Goal: Find specific page/section: Find specific page/section

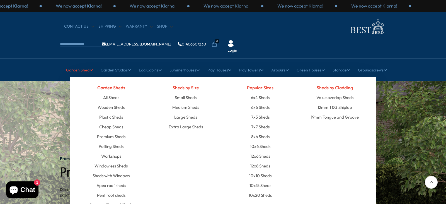
click at [78, 63] on link "Garden Shed" at bounding box center [79, 70] width 27 height 14
click at [259, 190] on link "10x20 Sheds" at bounding box center [260, 195] width 23 height 10
